Goal: Information Seeking & Learning: Check status

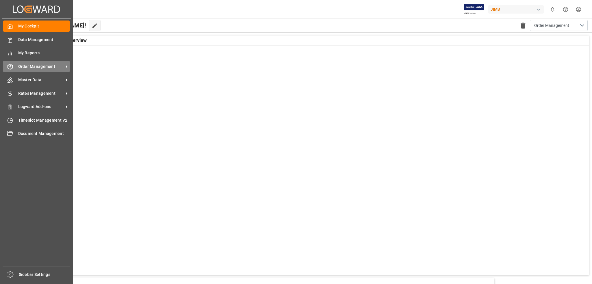
click at [66, 66] on icon at bounding box center [66, 66] width 1 height 3
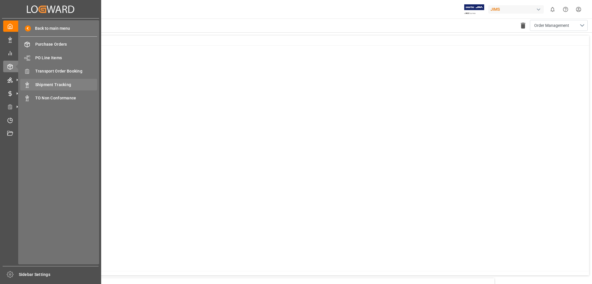
click at [65, 83] on span "Shipment Tracking" at bounding box center [66, 85] width 62 height 6
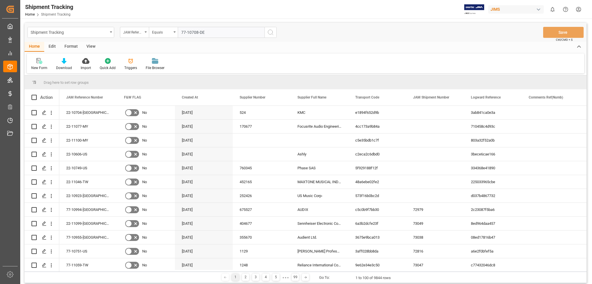
type input "77-10708-DE"
click at [270, 30] on icon "search button" at bounding box center [270, 32] width 7 height 7
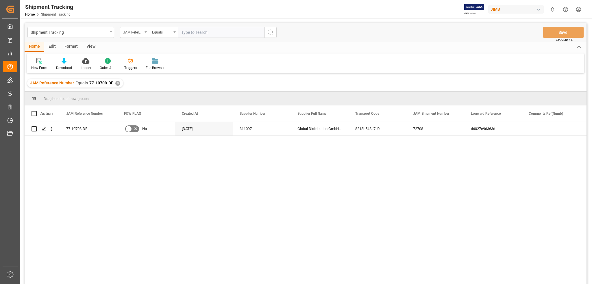
click at [92, 46] on div "View" at bounding box center [91, 47] width 18 height 10
click at [36, 61] on icon at bounding box center [37, 61] width 6 height 6
click at [64, 61] on icon at bounding box center [66, 61] width 6 height 6
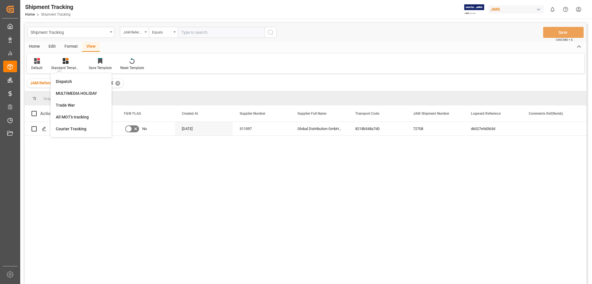
click at [183, 219] on div "77-10708-DE No [DATE] 311097 Global Distribution GmbH (Reloop)(W/T*)- 8218b548a…" at bounding box center [322, 205] width 527 height 166
click at [44, 130] on icon "Press SPACE to select this row." at bounding box center [44, 129] width 5 height 5
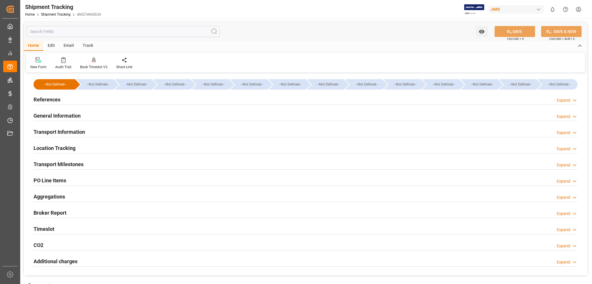
click at [381, 218] on div at bounding box center [306, 218] width 544 height 0
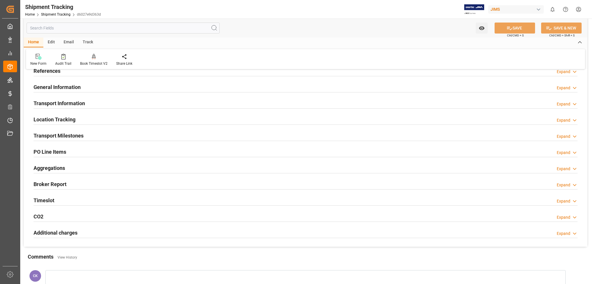
scroll to position [31, 0]
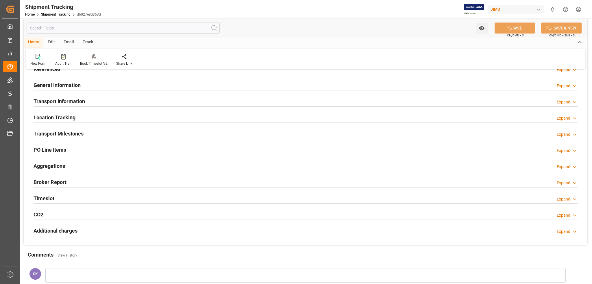
click at [71, 135] on h2 "Transport Milestones" at bounding box center [59, 134] width 50 height 8
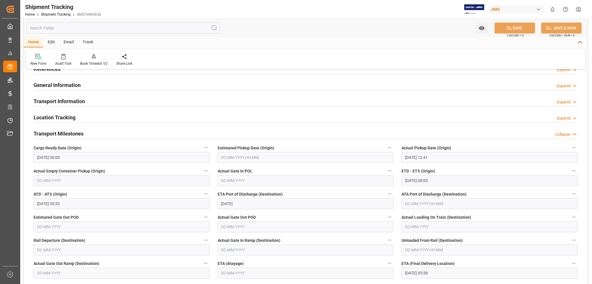
click at [71, 135] on h2 "Transport Milestones" at bounding box center [59, 134] width 50 height 8
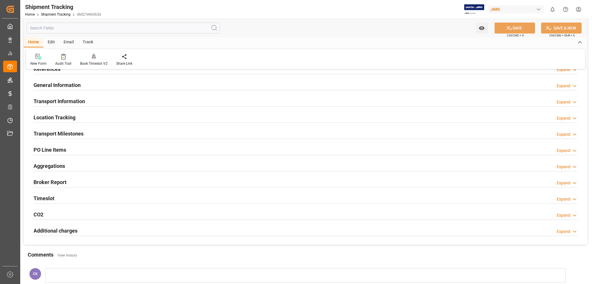
click at [57, 166] on h2 "Aggregations" at bounding box center [49, 166] width 31 height 8
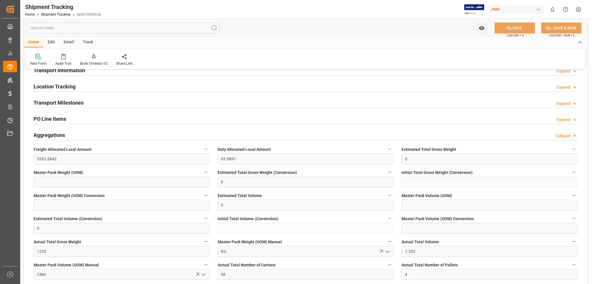
scroll to position [77, 0]
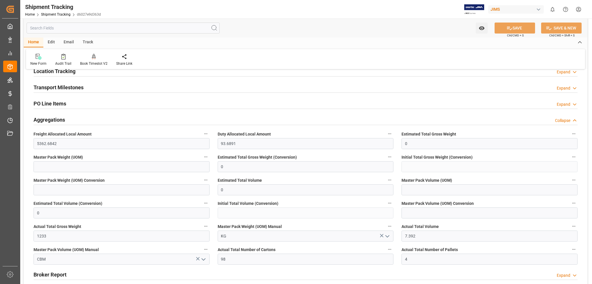
click at [55, 120] on h2 "Aggregations" at bounding box center [49, 120] width 31 height 8
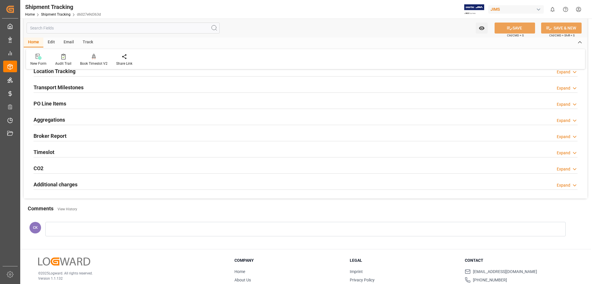
click at [60, 184] on h2 "Additional charges" at bounding box center [56, 185] width 44 height 8
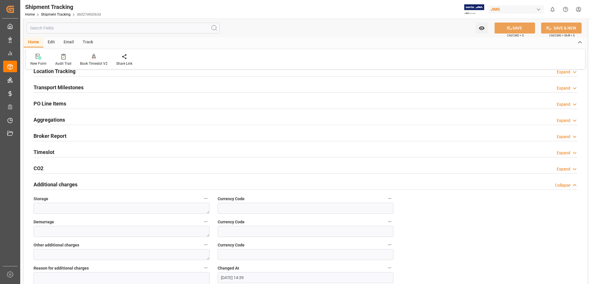
click at [60, 184] on h2 "Additional charges" at bounding box center [56, 185] width 44 height 8
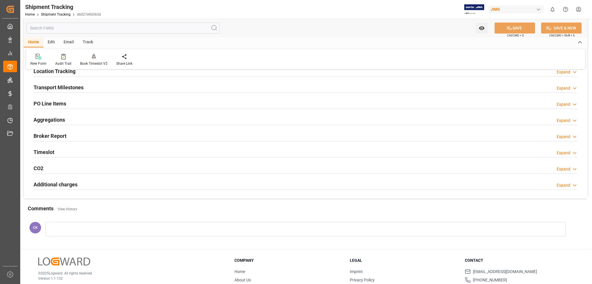
click at [44, 150] on h2 "Timeslot" at bounding box center [44, 152] width 21 height 8
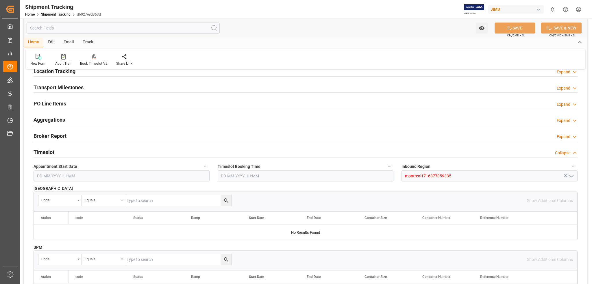
click at [44, 153] on h2 "Timeslot" at bounding box center [44, 152] width 21 height 8
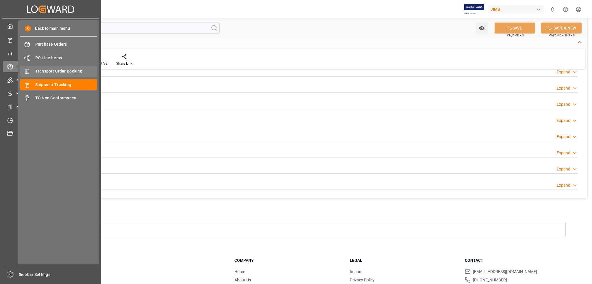
click at [62, 72] on span "Transport Order Booking" at bounding box center [66, 71] width 62 height 6
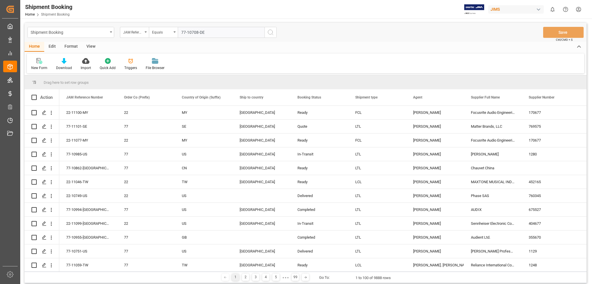
type input "77-10708-DE"
click at [272, 31] on icon "search button" at bounding box center [270, 32] width 7 height 7
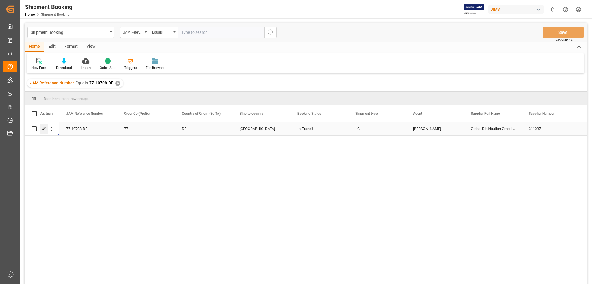
click at [44, 128] on icon "Press SPACE to select this row." at bounding box center [44, 129] width 5 height 5
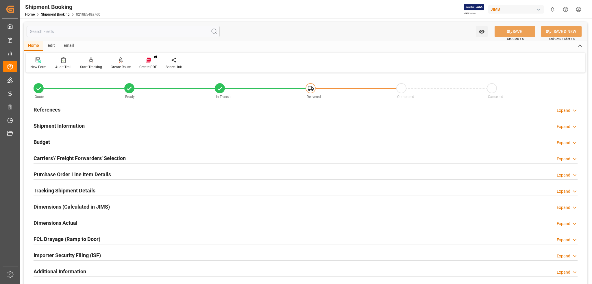
click at [368, 211] on div "Dimensions (Calculated in JIMS) Expand" at bounding box center [306, 206] width 544 height 11
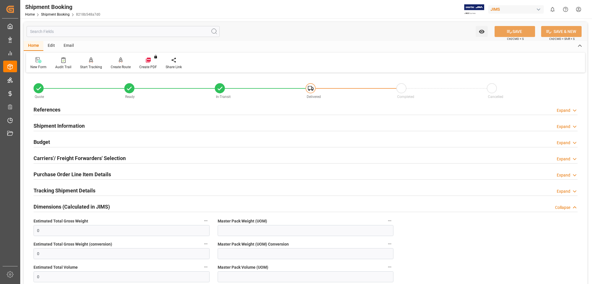
click at [105, 209] on h2 "Dimensions (Calculated in JIMS)" at bounding box center [72, 207] width 76 height 8
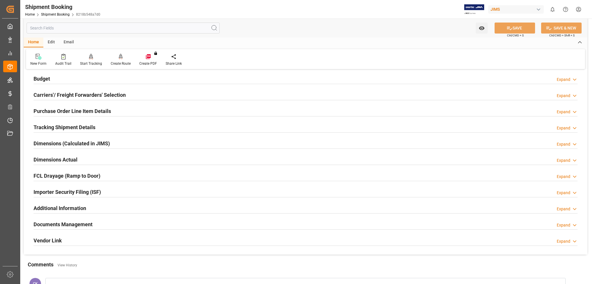
scroll to position [77, 0]
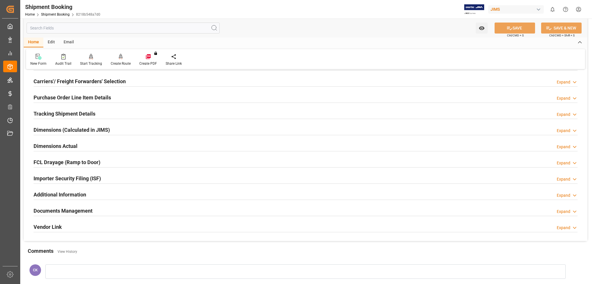
click at [65, 212] on h2 "Documents Management" at bounding box center [63, 211] width 59 height 8
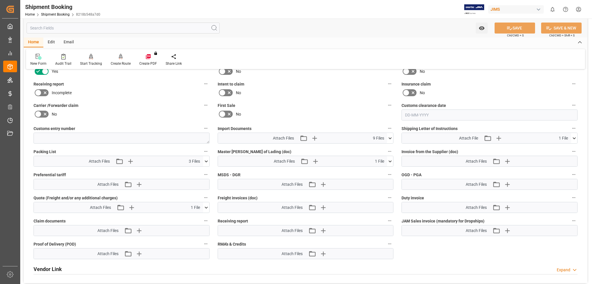
scroll to position [262, 0]
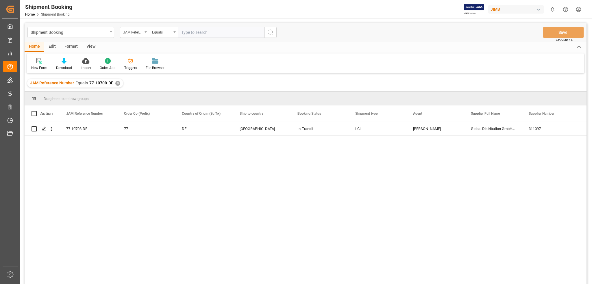
paste input "22-4747-ID"
type input "22-4747-ID"
click at [270, 34] on icon "search button" at bounding box center [270, 32] width 7 height 7
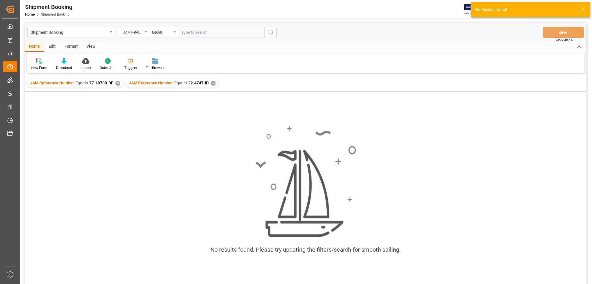
drag, startPoint x: 115, startPoint y: 84, endPoint x: 76, endPoint y: 131, distance: 61.4
click at [113, 86] on div "JAM Reference Number Equals 77-10708-DE ✕" at bounding box center [75, 83] width 96 height 9
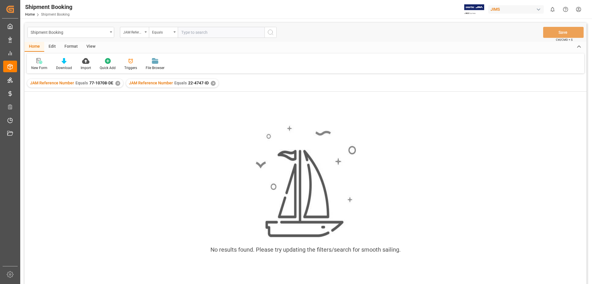
click at [115, 83] on div "✕" at bounding box center [117, 83] width 5 height 5
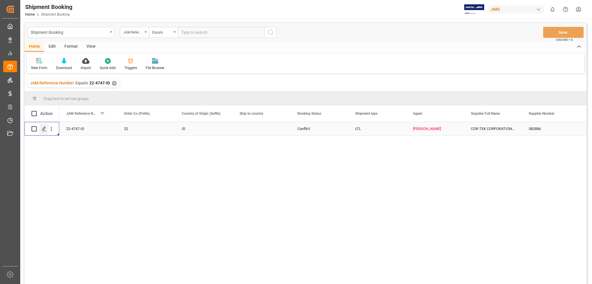
click at [42, 125] on div "Press SPACE to select this row." at bounding box center [44, 129] width 9 height 11
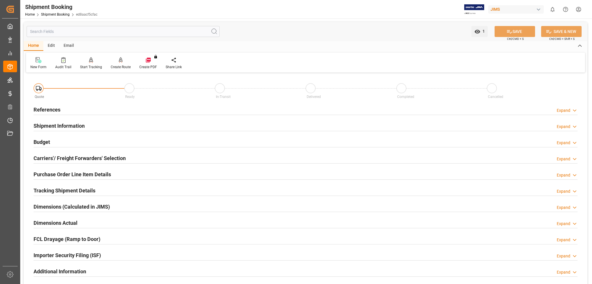
click at [75, 159] on h2 "Carriers'/ Freight Forwarders' Selection" at bounding box center [80, 158] width 92 height 8
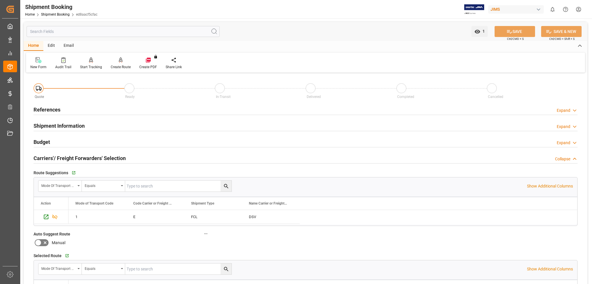
click at [47, 158] on h2 "Carriers'/ Freight Forwarders' Selection" at bounding box center [80, 158] width 92 height 8
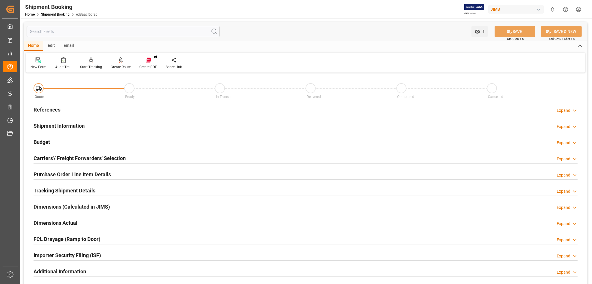
click at [43, 142] on h2 "Budget" at bounding box center [42, 142] width 16 height 8
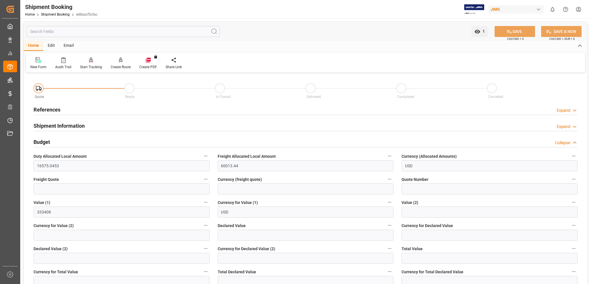
click at [43, 142] on h2 "Budget" at bounding box center [42, 142] width 16 height 8
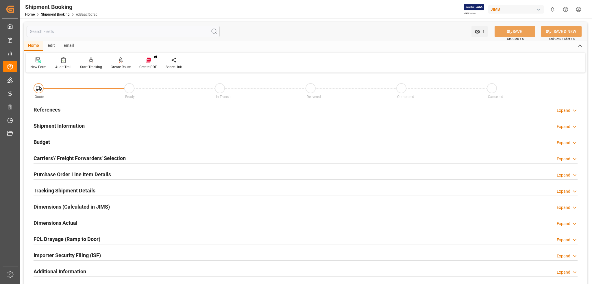
click at [69, 175] on h2 "Purchase Order Line Item Details" at bounding box center [72, 174] width 77 height 8
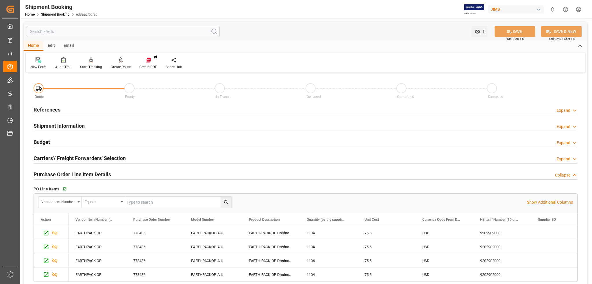
click at [344, 160] on div "Carriers'/ Freight Forwarders' Selection Expand" at bounding box center [306, 157] width 544 height 11
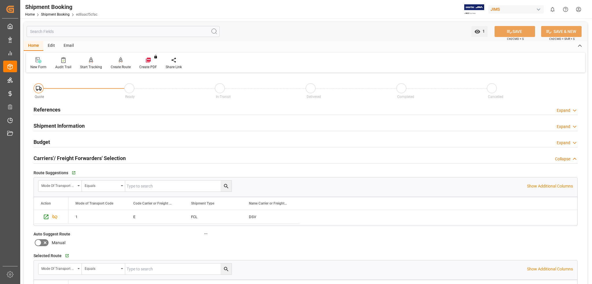
drag, startPoint x: 80, startPoint y: 159, endPoint x: 191, endPoint y: 145, distance: 112.1
click at [81, 159] on h2 "Carriers'/ Freight Forwarders' Selection" at bounding box center [80, 158] width 92 height 8
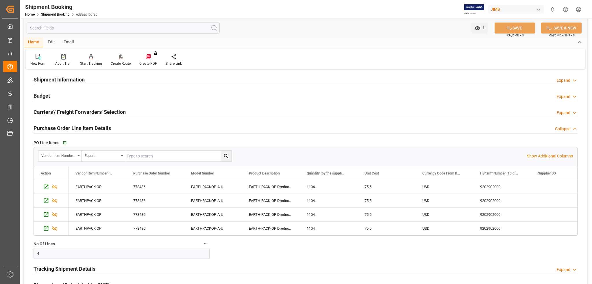
scroll to position [62, 0]
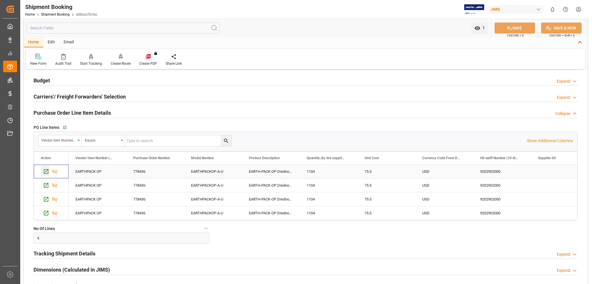
click at [45, 172] on icon "Press SPACE to select this row." at bounding box center [46, 171] width 6 height 6
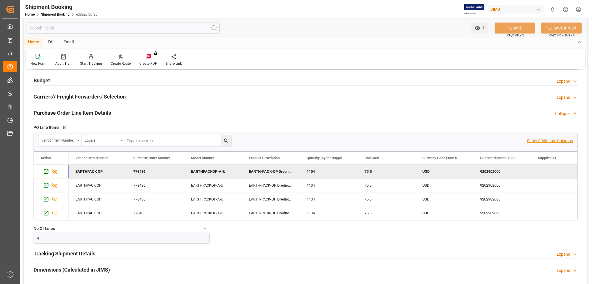
click at [548, 141] on p "Show Additional Columns" at bounding box center [550, 141] width 46 height 6
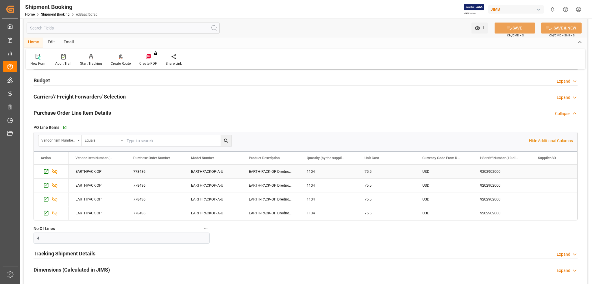
drag, startPoint x: 551, startPoint y: 171, endPoint x: 562, endPoint y: 171, distance: 11.0
click at [552, 171] on div "Press SPACE to select this row." at bounding box center [560, 172] width 58 height 14
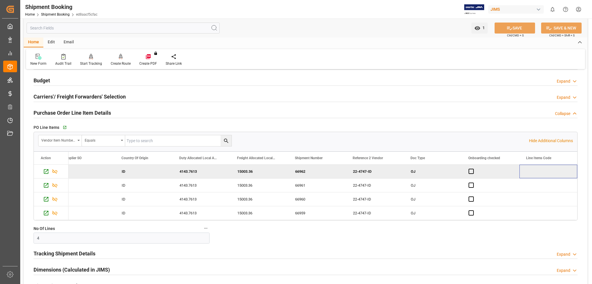
scroll to position [0, 532]
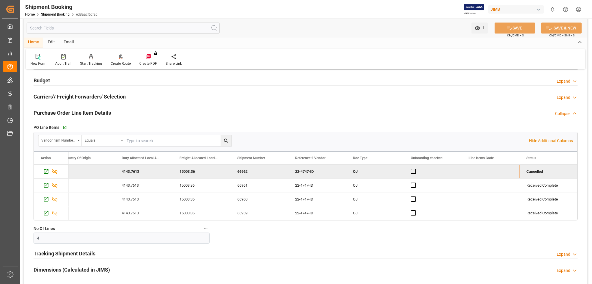
click at [475, 167] on div "Press SPACE to deselect this row." at bounding box center [490, 172] width 58 height 14
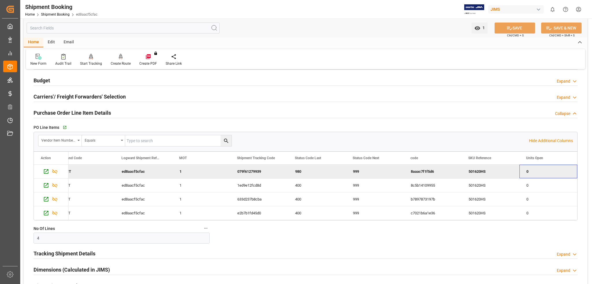
scroll to position [0, 1687]
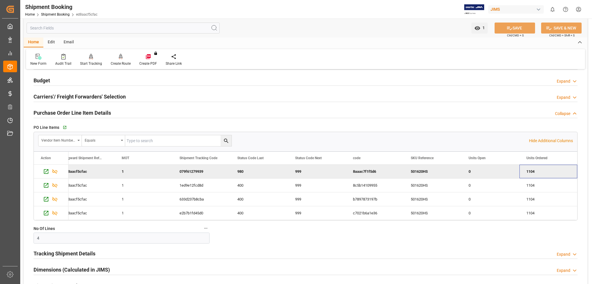
click at [545, 167] on div "1104" at bounding box center [548, 172] width 58 height 14
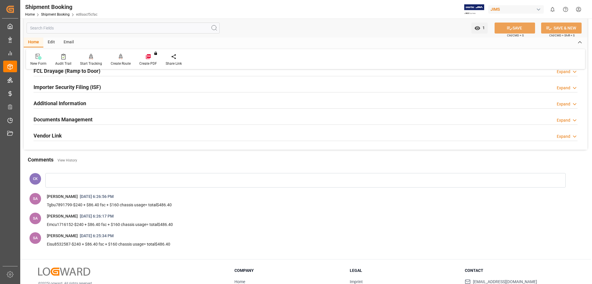
scroll to position [62, 0]
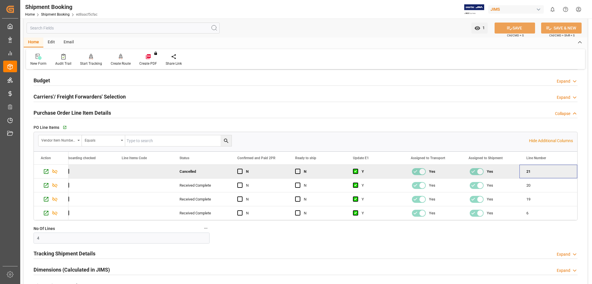
click at [69, 113] on h2 "Purchase Order Line Item Details" at bounding box center [72, 113] width 77 height 8
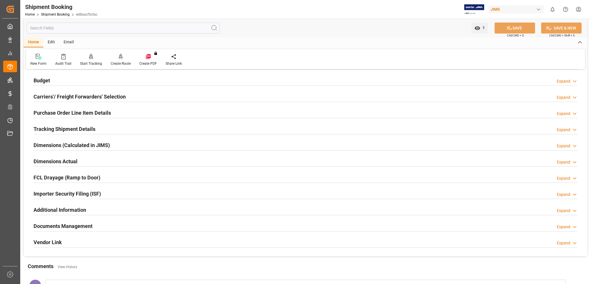
click at [68, 129] on h2 "Tracking Shipment Details" at bounding box center [65, 129] width 62 height 8
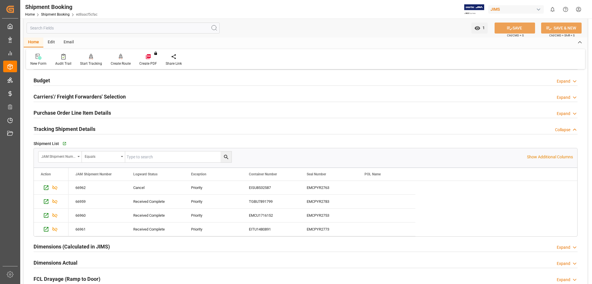
click at [68, 129] on h2 "Tracking Shipment Details" at bounding box center [65, 129] width 62 height 8
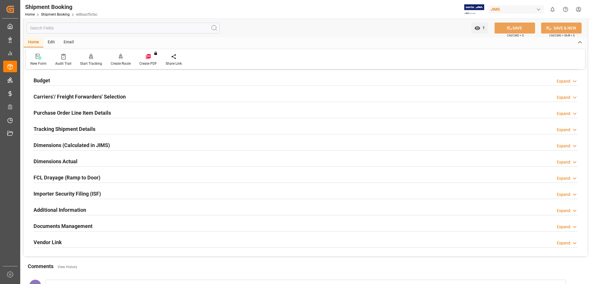
click at [69, 160] on h2 "Dimensions Actual" at bounding box center [56, 161] width 44 height 8
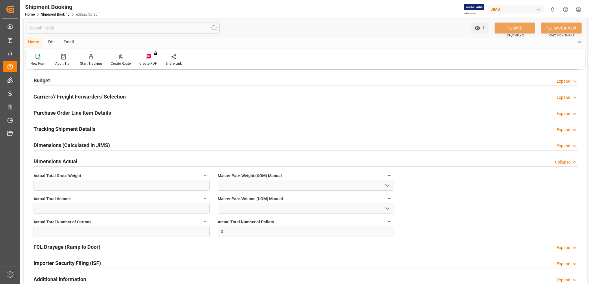
click at [69, 160] on h2 "Dimensions Actual" at bounding box center [56, 161] width 44 height 8
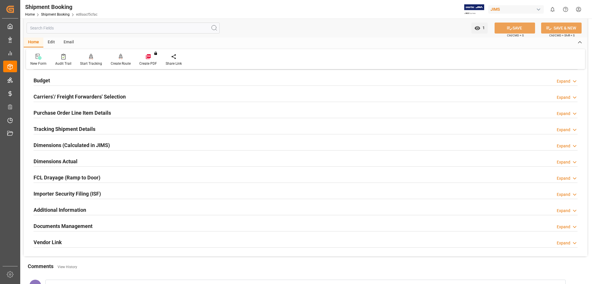
click at [66, 177] on h2 "FCL Drayage (Ramp to Door)" at bounding box center [67, 178] width 67 height 8
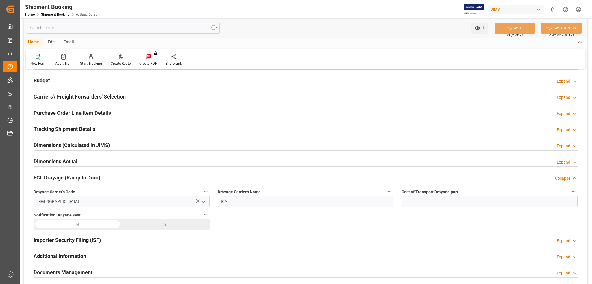
click at [66, 177] on h2 "FCL Drayage (Ramp to Door)" at bounding box center [67, 178] width 67 height 8
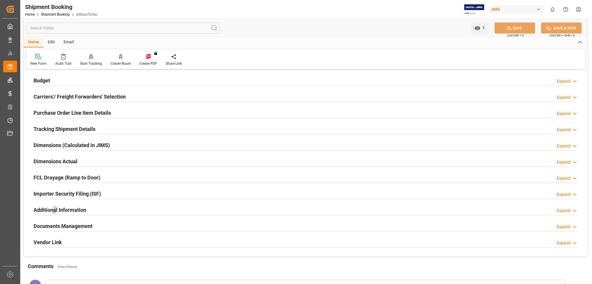
click at [55, 209] on h2 "Additional Information" at bounding box center [60, 210] width 53 height 8
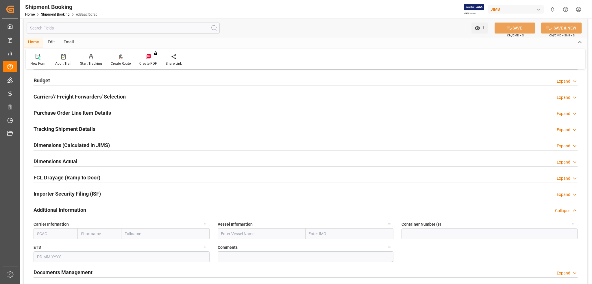
click at [77, 208] on h2 "Additional Information" at bounding box center [60, 210] width 53 height 8
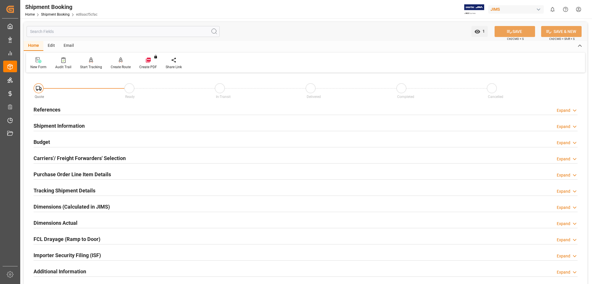
scroll to position [209, 0]
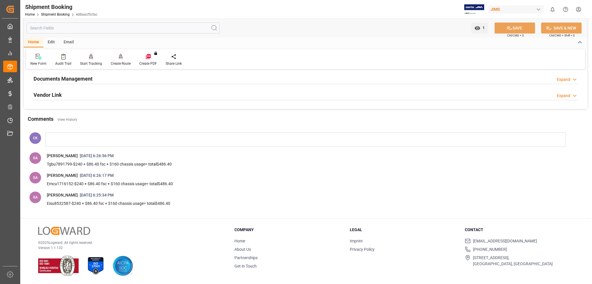
click at [82, 79] on h2 "Documents Management" at bounding box center [63, 79] width 59 height 8
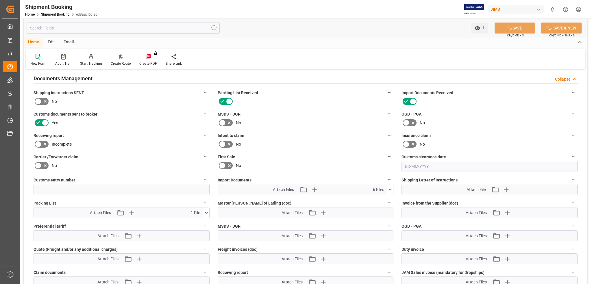
click at [389, 189] on icon at bounding box center [390, 190] width 3 height 2
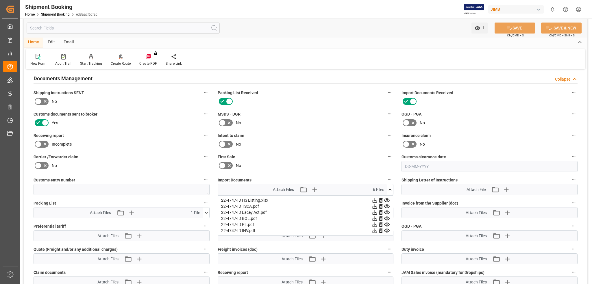
click at [375, 218] on icon at bounding box center [375, 219] width 6 height 6
click at [322, 148] on div "Intent to claim No" at bounding box center [306, 139] width 184 height 21
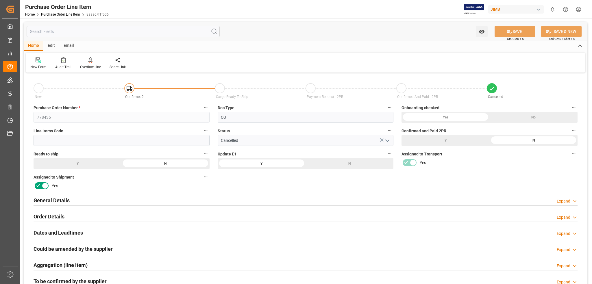
click at [306, 213] on div "Order Details Expand" at bounding box center [306, 216] width 544 height 11
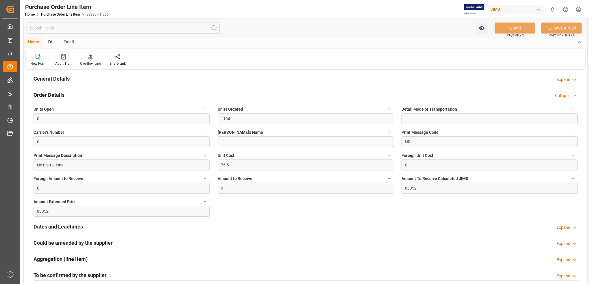
scroll to position [123, 0]
click at [59, 93] on h2 "Order Details" at bounding box center [49, 94] width 31 height 8
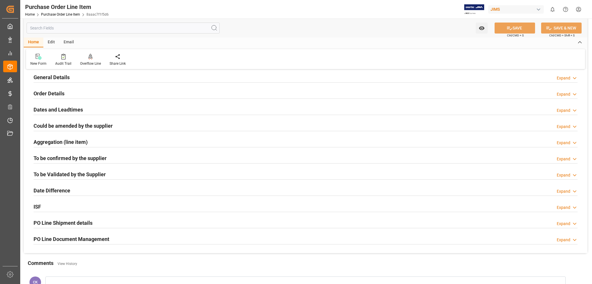
click at [99, 126] on h2 "Could be amended by the supplier" at bounding box center [73, 126] width 79 height 8
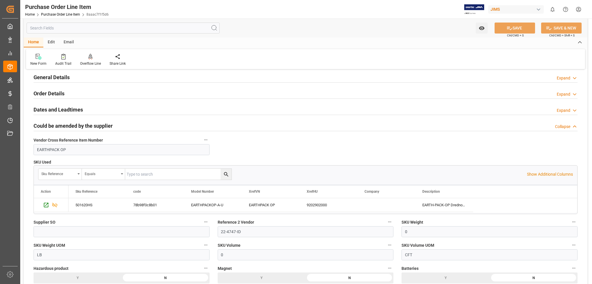
click at [99, 126] on h2 "Could be amended by the supplier" at bounding box center [73, 126] width 79 height 8
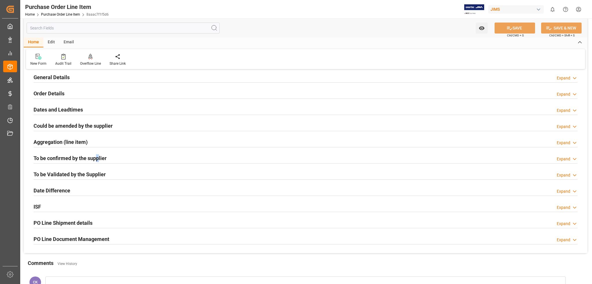
click at [98, 157] on h2 "To be confirmed by the supplier" at bounding box center [70, 158] width 73 height 8
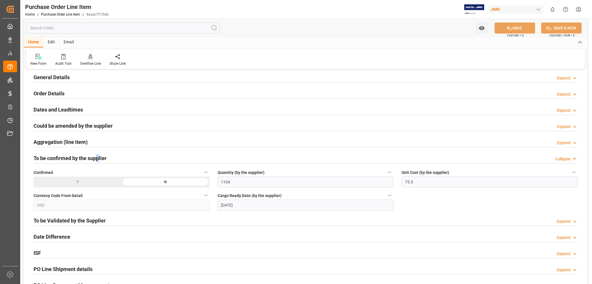
click at [98, 157] on h2 "To be confirmed by the supplier" at bounding box center [70, 158] width 73 height 8
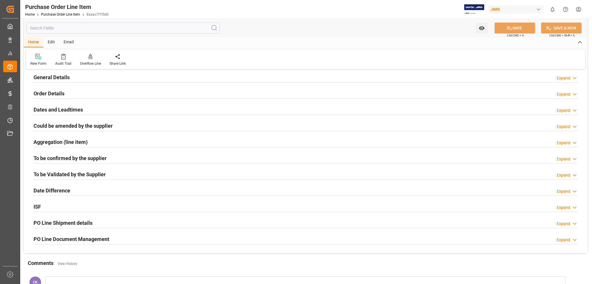
click at [77, 239] on h2 "PO Line Document Management" at bounding box center [72, 239] width 76 height 8
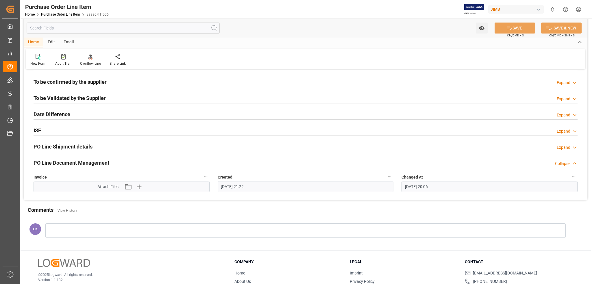
scroll to position [200, 0]
